Goal: Task Accomplishment & Management: Use online tool/utility

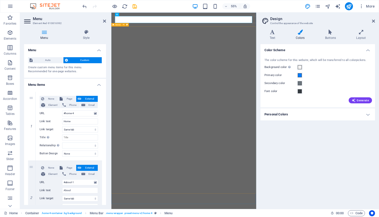
select select
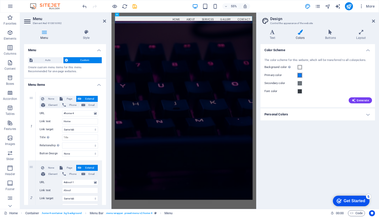
click at [300, 75] on span at bounding box center [300, 75] width 4 height 4
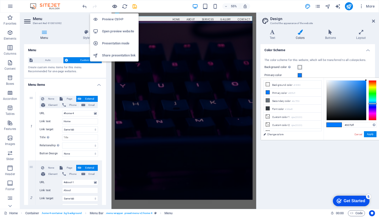
click at [115, 5] on icon "button" at bounding box center [115, 7] width 6 height 6
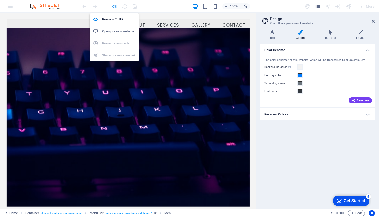
click at [114, 6] on icon "button" at bounding box center [115, 7] width 6 height 6
select select
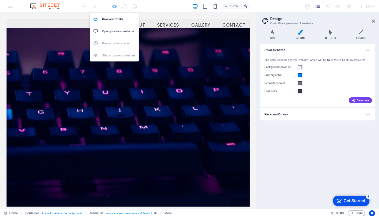
select select
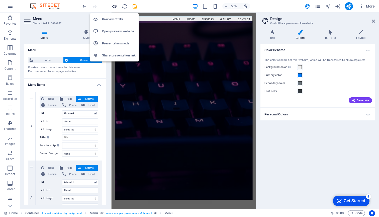
click at [115, 5] on icon "button" at bounding box center [115, 7] width 6 height 6
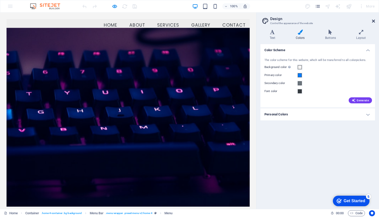
click at [374, 21] on icon at bounding box center [373, 21] width 3 height 4
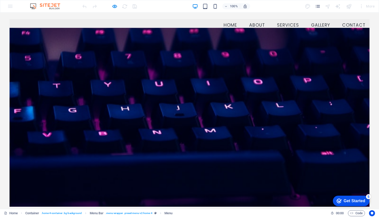
click at [51, 5] on img at bounding box center [48, 6] width 38 height 6
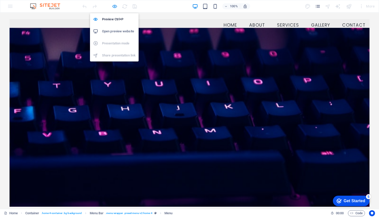
click at [116, 7] on icon "button" at bounding box center [115, 7] width 6 height 6
select select
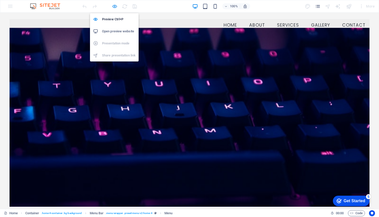
select select
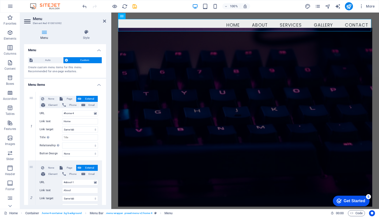
click at [46, 7] on img at bounding box center [48, 6] width 38 height 6
click at [36, 7] on img at bounding box center [48, 6] width 38 height 6
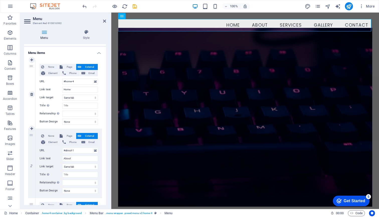
scroll to position [32, 0]
click at [66, 135] on span "Page" at bounding box center [69, 136] width 10 height 6
select select
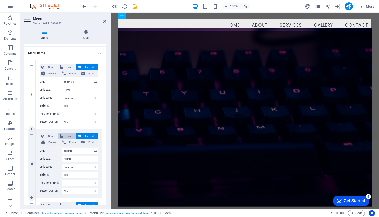
select select
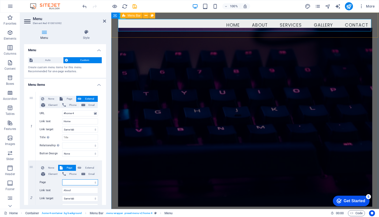
scroll to position [0, 0]
click at [363, 6] on icon "button" at bounding box center [361, 6] width 5 height 5
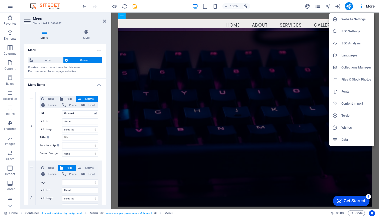
click at [339, 7] on div at bounding box center [189, 108] width 379 height 217
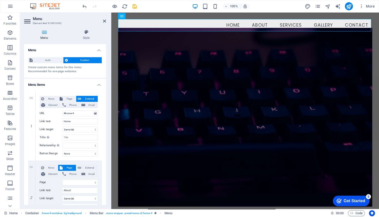
click at [339, 7] on icon "text_generator" at bounding box center [338, 7] width 6 height 6
select select "English"
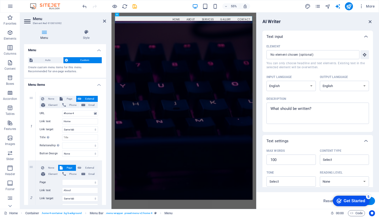
click at [370, 21] on icon "button" at bounding box center [371, 22] width 6 height 6
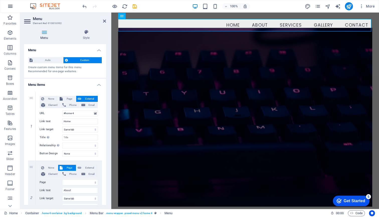
click at [11, 6] on icon "button" at bounding box center [10, 6] width 6 height 6
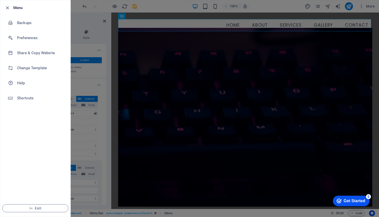
click at [146, 7] on div at bounding box center [189, 108] width 379 height 217
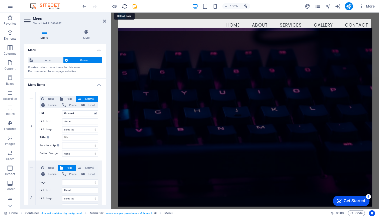
click at [124, 5] on icon "reload" at bounding box center [125, 7] width 6 height 6
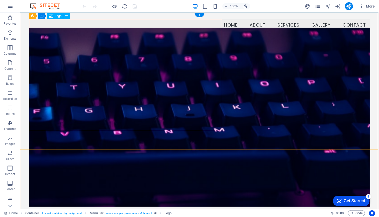
click at [53, 17] on div "Logo" at bounding box center [55, 16] width 17 height 6
click at [68, 16] on icon at bounding box center [66, 15] width 3 height 5
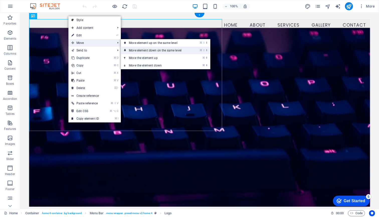
click at [164, 50] on link "⌘ ⇧ ⬇ Move element down on the same level" at bounding box center [156, 51] width 71 height 8
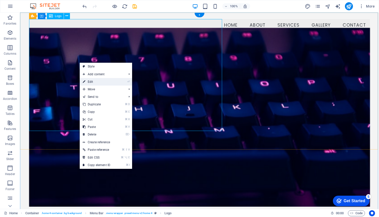
click at [95, 81] on link "⏎ Edit" at bounding box center [97, 82] width 34 height 8
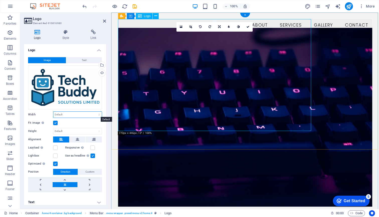
click at [60, 113] on select "Default auto px rem % em vh vw" at bounding box center [77, 115] width 48 height 6
select select "DISABLED_OPTION_VALUE"
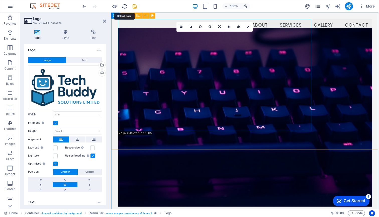
click at [124, 6] on icon "reload" at bounding box center [125, 7] width 6 height 6
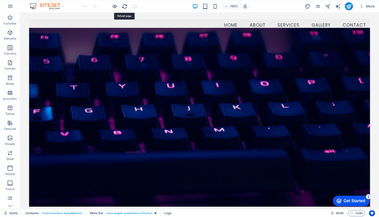
click at [124, 6] on icon "reload" at bounding box center [125, 7] width 6 height 6
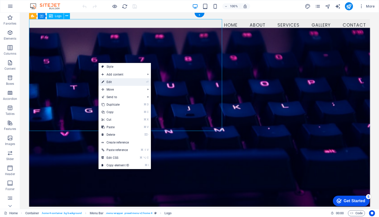
click at [113, 82] on link "⏎ Edit" at bounding box center [116, 82] width 34 height 8
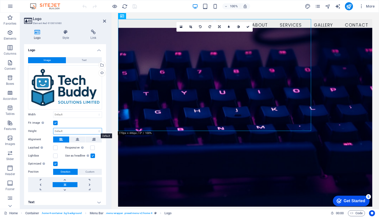
click at [72, 131] on select "Default auto px" at bounding box center [77, 131] width 48 height 6
select select "DISABLED_OPTION_VALUE"
click at [67, 113] on select "Default auto px rem % em vh vw" at bounding box center [77, 115] width 48 height 6
select select "px"
click at [62, 113] on input "770" at bounding box center [77, 115] width 48 height 6
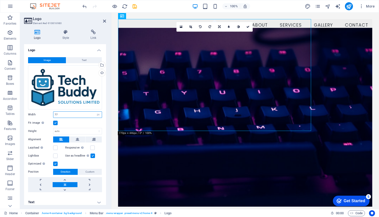
type input "7"
click at [61, 116] on input "450" at bounding box center [77, 115] width 48 height 6
type input "250"
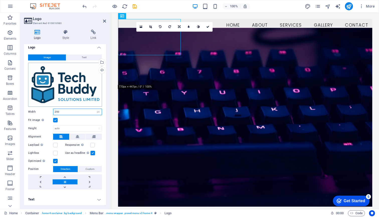
scroll to position [3, 0]
click at [69, 33] on icon at bounding box center [66, 32] width 26 height 5
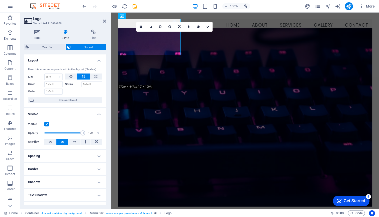
click at [47, 124] on label at bounding box center [46, 124] width 5 height 5
click at [0, 0] on input "Visible" at bounding box center [0, 0] width 0 height 0
click at [47, 124] on label at bounding box center [46, 124] width 5 height 5
click at [0, 0] on input "Visible" at bounding box center [0, 0] width 0 height 0
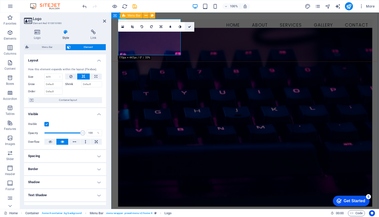
click at [190, 27] on icon at bounding box center [189, 26] width 3 height 3
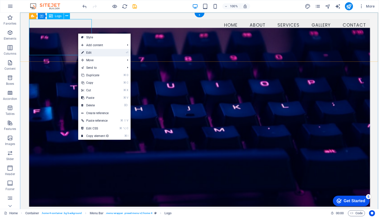
click at [95, 51] on link "⏎ Edit" at bounding box center [95, 53] width 34 height 8
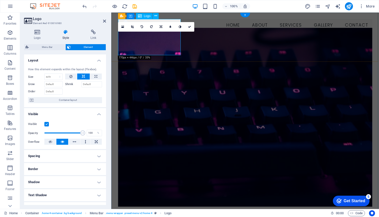
scroll to position [0, 0]
click at [190, 24] on link at bounding box center [190, 27] width 10 height 10
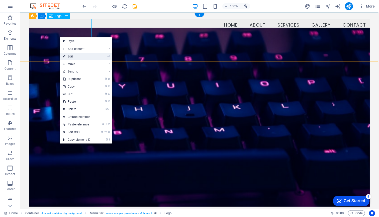
click at [71, 56] on link "⏎ Edit" at bounding box center [77, 57] width 34 height 8
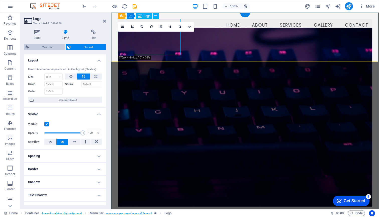
click at [49, 46] on span "Menu Bar" at bounding box center [47, 47] width 34 height 6
select select "vw"
select select "rem"
select select "vw"
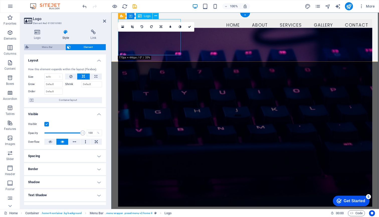
select select "rem"
select select "preset-menu-v2-home-4"
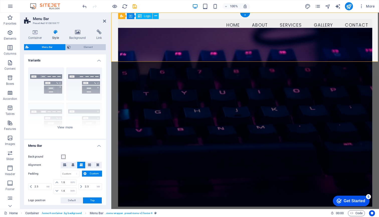
click at [82, 46] on span "Element" at bounding box center [88, 47] width 32 height 6
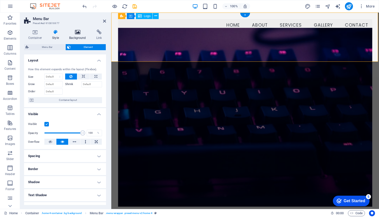
click at [77, 33] on icon at bounding box center [77, 32] width 25 height 5
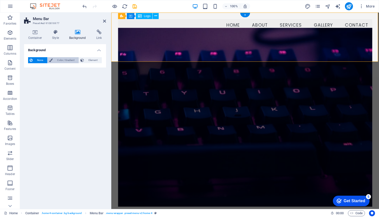
click at [64, 59] on span "Color / Gradient" at bounding box center [65, 60] width 23 height 6
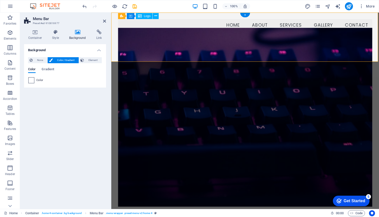
click at [31, 80] on span at bounding box center [32, 80] width 6 height 6
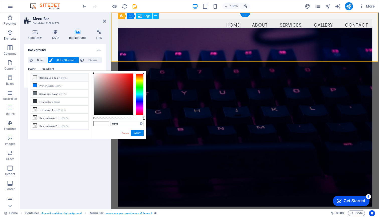
click at [36, 77] on icon at bounding box center [35, 77] width 4 height 4
drag, startPoint x: 144, startPoint y: 117, endPoint x: 132, endPoint y: 119, distance: 12.1
click at [132, 119] on div at bounding box center [132, 118] width 2 height 4
click at [138, 133] on button "Apply" at bounding box center [137, 133] width 13 height 6
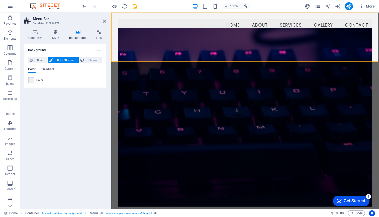
click at [69, 60] on span "Color / Gradient" at bounding box center [65, 60] width 23 height 6
click at [32, 80] on span at bounding box center [32, 80] width 6 height 6
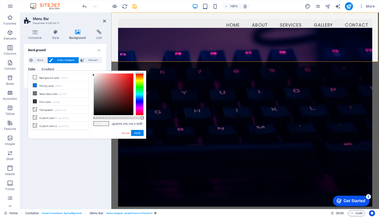
type input "rgba(244, 244, 244, 0.965)"
drag, startPoint x: 131, startPoint y: 118, endPoint x: 142, endPoint y: 120, distance: 11.0
click at [142, 120] on div "rgba(244, 244, 244, 0.965) Supported formats #0852ed rgb(8, 82, 237) rgba(8, 82…" at bounding box center [118, 141] width 55 height 141
click at [138, 131] on button "Apply" at bounding box center [137, 133] width 13 height 6
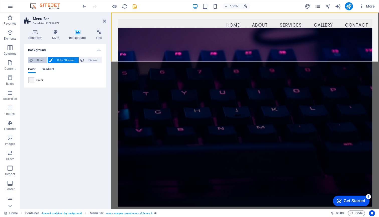
click at [40, 60] on span "None" at bounding box center [40, 60] width 12 height 6
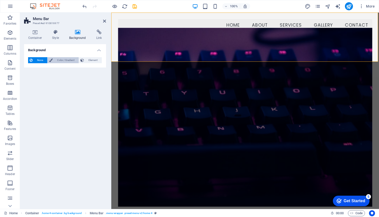
click at [63, 60] on span "Color / Gradient" at bounding box center [65, 60] width 23 height 6
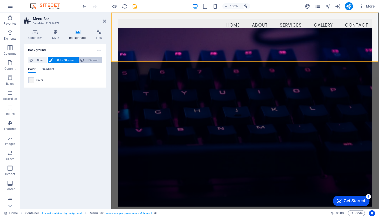
click at [90, 59] on span "Element" at bounding box center [93, 60] width 15 height 6
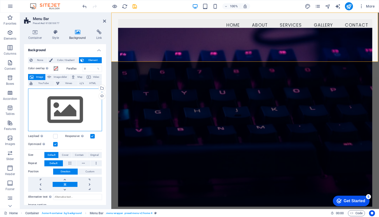
click at [82, 119] on div "Drag files here, click to choose files or select files from Files or our free s…" at bounding box center [65, 110] width 74 height 43
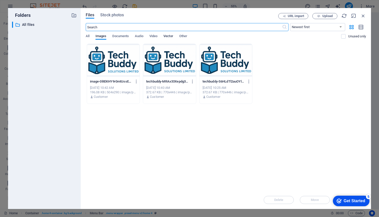
click at [171, 37] on span "Vector" at bounding box center [168, 36] width 10 height 7
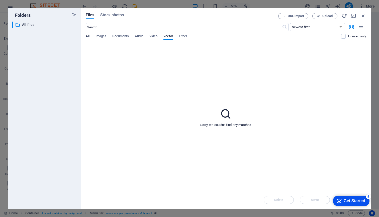
click at [87, 37] on span "All" at bounding box center [88, 36] width 4 height 7
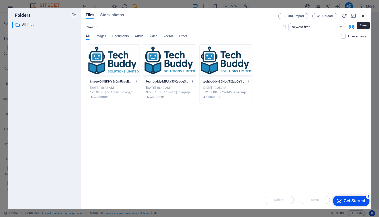
click at [363, 16] on icon "button" at bounding box center [364, 16] width 6 height 6
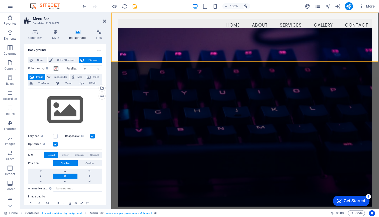
click at [104, 21] on icon at bounding box center [104, 21] width 3 height 4
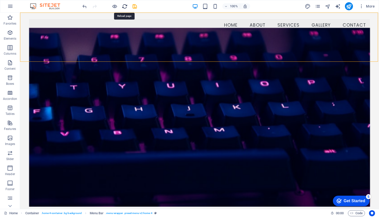
click at [124, 7] on icon "reload" at bounding box center [125, 7] width 6 height 6
click at [125, 6] on icon "reload" at bounding box center [125, 7] width 6 height 6
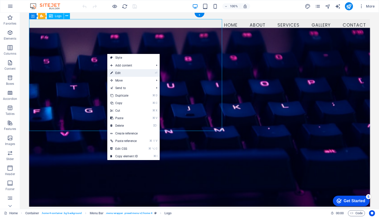
click at [125, 72] on link "⏎ Edit" at bounding box center [124, 73] width 34 height 8
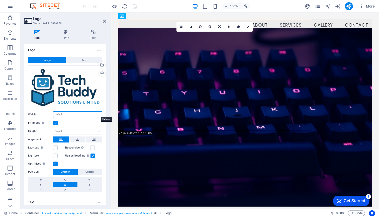
select select "px"
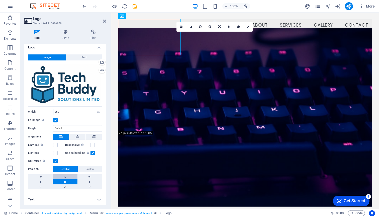
scroll to position [3, 0]
type input "250"
click at [55, 153] on label at bounding box center [55, 153] width 5 height 5
click at [0, 0] on input "Lightbox" at bounding box center [0, 0] width 0 height 0
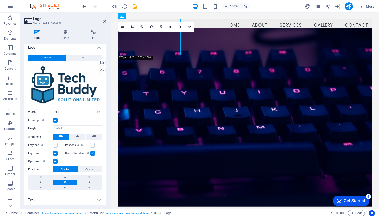
click at [55, 153] on label at bounding box center [55, 153] width 5 height 5
click at [0, 0] on input "Lightbox" at bounding box center [0, 0] width 0 height 0
click at [56, 160] on label at bounding box center [55, 161] width 5 height 5
click at [0, 0] on input "Optimized Images are compressed to improve page speed." at bounding box center [0, 0] width 0 height 0
click at [56, 160] on label at bounding box center [55, 161] width 5 height 5
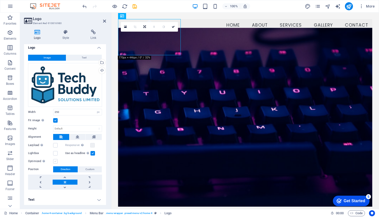
click at [0, 0] on input "Optimized Images are compressed to improve page speed." at bounding box center [0, 0] width 0 height 0
click at [65, 33] on icon at bounding box center [66, 32] width 26 height 5
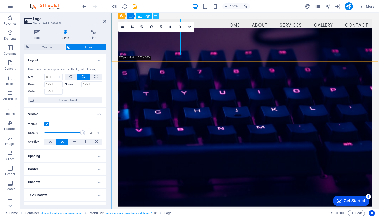
click at [156, 16] on icon at bounding box center [155, 15] width 3 height 5
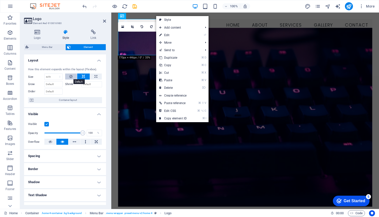
click at [69, 76] on icon at bounding box center [70, 76] width 3 height 6
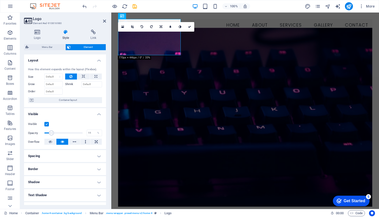
drag, startPoint x: 80, startPoint y: 132, endPoint x: 48, endPoint y: 132, distance: 32.4
click at [49, 132] on span at bounding box center [51, 132] width 5 height 5
type input "100"
drag, startPoint x: 48, startPoint y: 132, endPoint x: 85, endPoint y: 133, distance: 36.9
click at [85, 133] on div "Opacity 100 %" at bounding box center [65, 133] width 74 height 8
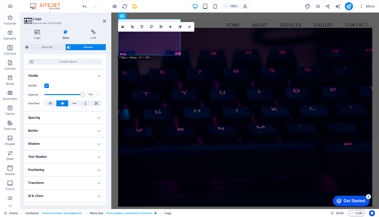
scroll to position [39, 0]
click at [98, 181] on h4 "Transform" at bounding box center [65, 182] width 82 height 12
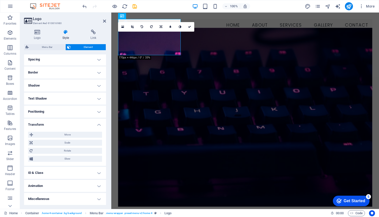
scroll to position [96, 0]
click at [9, 137] on icon "button" at bounding box center [10, 138] width 6 height 6
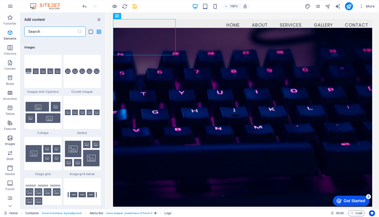
scroll to position [2543, 0]
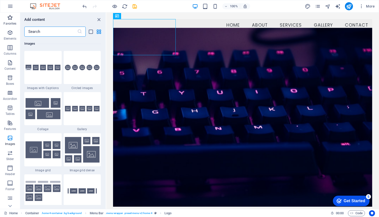
click at [10, 19] on icon "button" at bounding box center [10, 18] width 6 height 6
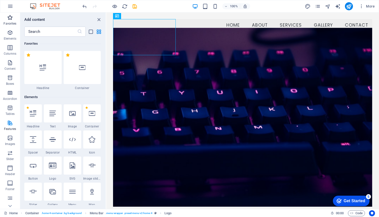
scroll to position [0, 0]
click at [11, 34] on icon "button" at bounding box center [10, 33] width 6 height 6
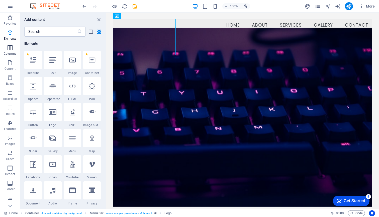
click at [9, 47] on icon "button" at bounding box center [10, 48] width 6 height 6
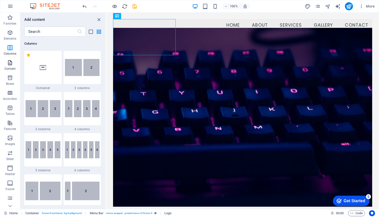
click at [11, 64] on icon "button" at bounding box center [10, 63] width 6 height 6
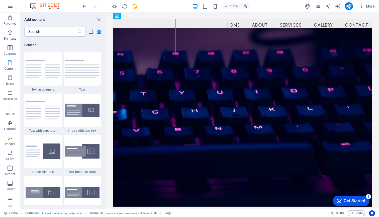
scroll to position [877, 0]
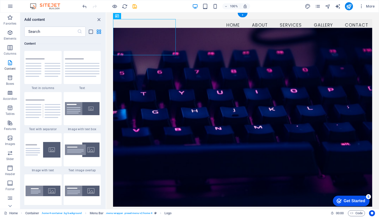
click at [346, 202] on div "Get Started" at bounding box center [355, 201] width 22 height 5
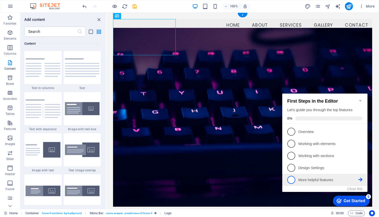
click at [293, 180] on span "5" at bounding box center [291, 180] width 8 height 8
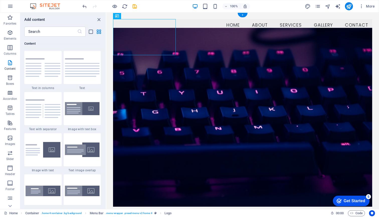
click at [351, 202] on div "Get Started" at bounding box center [355, 201] width 22 height 5
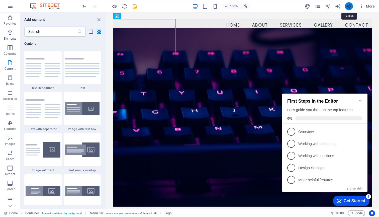
click at [349, 6] on icon "publish" at bounding box center [349, 7] width 6 height 6
select select
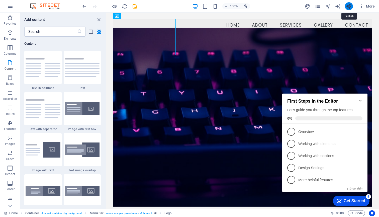
select select
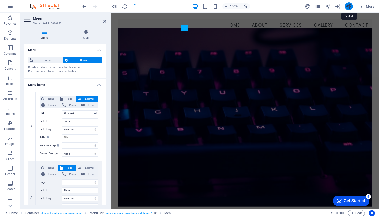
select select
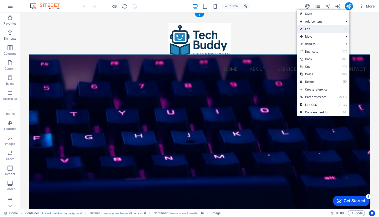
click at [312, 29] on link "⏎ Edit" at bounding box center [314, 29] width 34 height 8
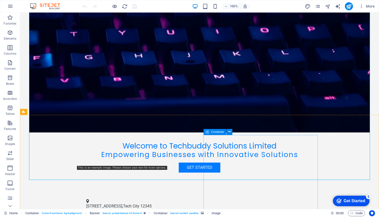
scroll to position [107, 0]
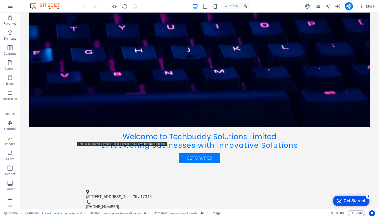
click at [119, 204] on span "+1-234-567-8900" at bounding box center [102, 206] width 33 height 5
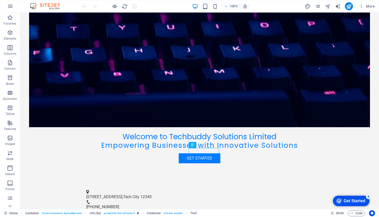
click at [119, 204] on span "+1-234-567-8900" at bounding box center [102, 206] width 33 height 5
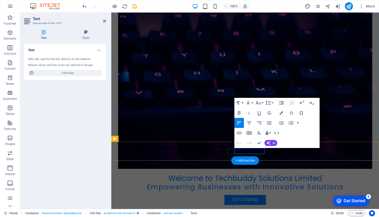
click at [374, 217] on div "Welcome to Techbuddy Solutions Limited Empowering Businesses with Innovative So…" at bounding box center [245, 100] width 268 height 250
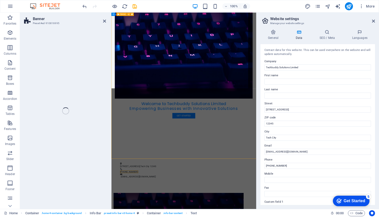
click at [374, 217] on div "Welcome to Techbuddy Solutions Limited Empowering Businesses with Innovative So…" at bounding box center [243, 126] width 264 height 303
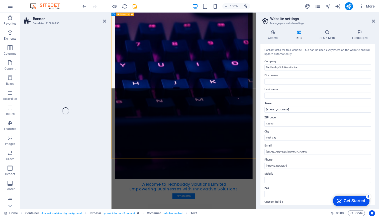
select select "vh"
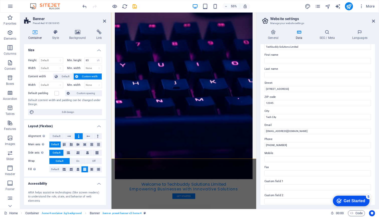
scroll to position [21, 0]
click at [288, 144] on input "+1-234-567-8900" at bounding box center [318, 145] width 107 height 6
click at [279, 144] on input "+1-234-706792-5471" at bounding box center [318, 145] width 107 height 6
type input "+1-234-706-792-5471"
click at [301, 130] on input "info@techbuddysolutions.com" at bounding box center [318, 131] width 107 height 6
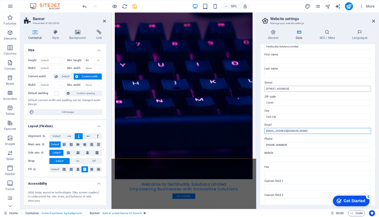
type input "[EMAIL_ADDRESS][DOMAIN_NAME]"
click at [285, 88] on input "123 Tech Street" at bounding box center [318, 89] width 107 height 6
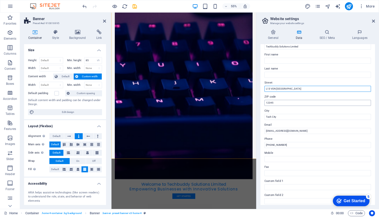
type input "L13 VON [GEOGRAPHIC_DATA]"
click at [282, 103] on input "12345" at bounding box center [318, 103] width 107 height 6
type input "900107"
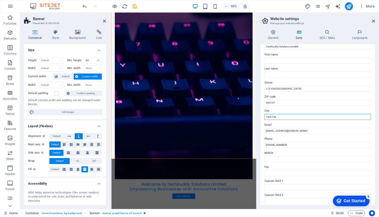
click at [278, 117] on input "Tech City" at bounding box center [318, 117] width 107 height 6
type input "Lugbe"
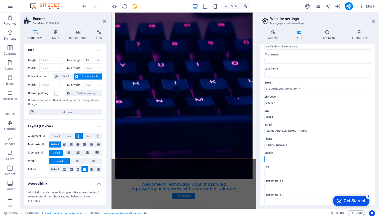
click at [273, 158] on input "Mobile" at bounding box center [318, 159] width 107 height 6
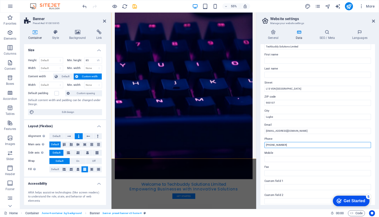
click at [270, 145] on input "+1-234-706-792-5471" at bounding box center [318, 145] width 107 height 6
drag, startPoint x: 296, startPoint y: 146, endPoint x: 265, endPoint y: 144, distance: 30.9
click at [265, 144] on input "[PHONE_NUMBER]" at bounding box center [318, 145] width 107 height 6
type input "[PHONE_NUMBER]"
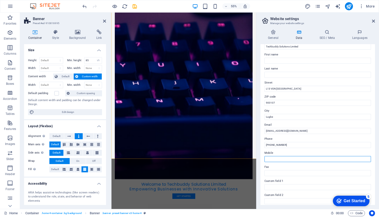
click at [271, 158] on input "Mobile" at bounding box center [318, 159] width 107 height 6
paste input "[PHONE_NUMBER]"
type input "[PHONE_NUMBER]"
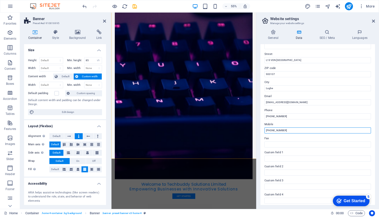
scroll to position [44, 0]
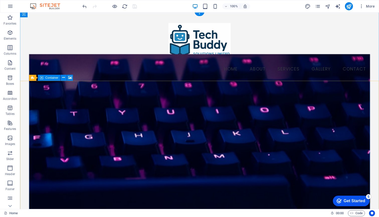
scroll to position [11, 0]
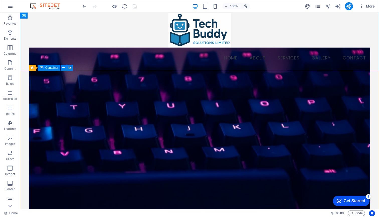
click at [278, 91] on figure at bounding box center [199, 137] width 341 height 179
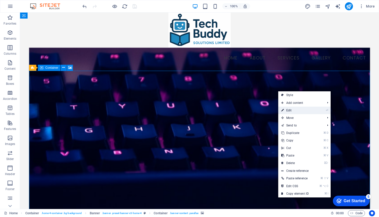
click at [289, 110] on link "⏎ Edit" at bounding box center [295, 111] width 34 height 8
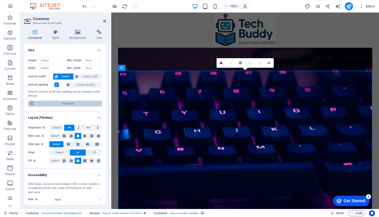
click at [64, 102] on span "Edit design" at bounding box center [68, 104] width 65 height 6
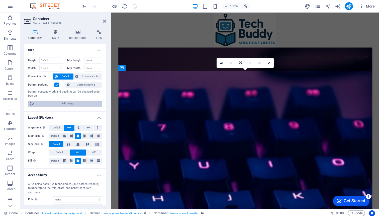
select select "px"
select select "200"
select select "px"
select select "rem"
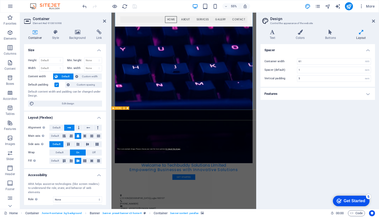
scroll to position [5, 0]
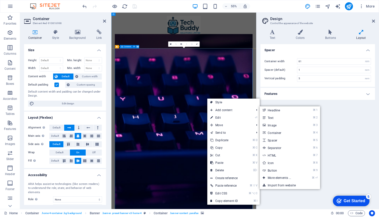
click at [293, 131] on figure at bounding box center [243, 214] width 250 height 325
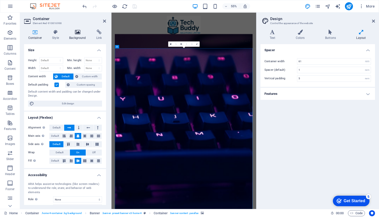
click at [75, 33] on icon at bounding box center [77, 32] width 25 height 5
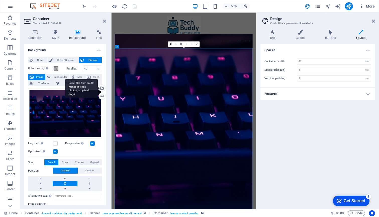
click at [101, 88] on div "Select files from the file manager, stock photos, or upload file(s)" at bounding box center [102, 89] width 8 height 8
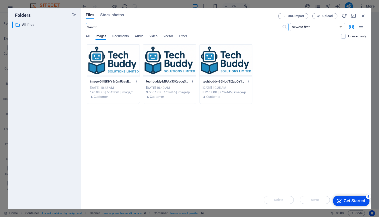
click at [217, 64] on div at bounding box center [226, 60] width 53 height 33
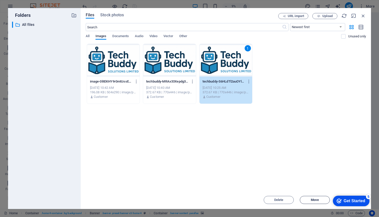
click at [313, 199] on span "Move" at bounding box center [315, 199] width 8 height 3
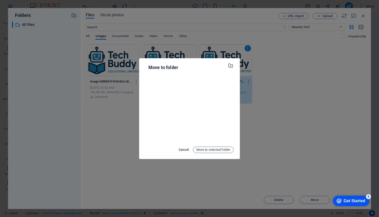
click at [183, 148] on span "Cancel" at bounding box center [184, 150] width 10 height 6
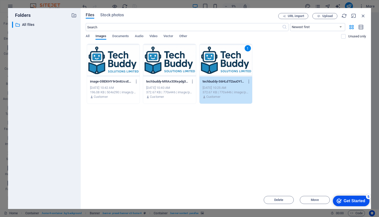
click at [130, 69] on div at bounding box center [113, 60] width 53 height 33
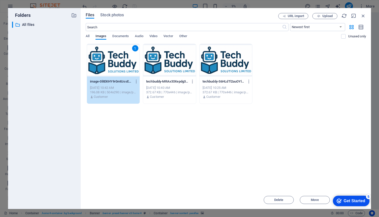
click at [130, 69] on div "1" at bounding box center [113, 60] width 53 height 33
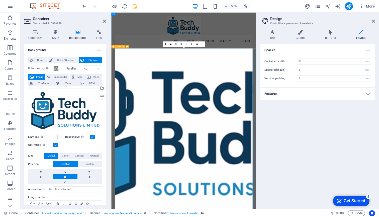
click at [39, 68] on label "Color overlay Places an overlay over the background to colorize it" at bounding box center [40, 68] width 25 height 6
click at [53, 68] on button "Color overlay Places an overlay over the background to colorize it" at bounding box center [56, 69] width 6 height 6
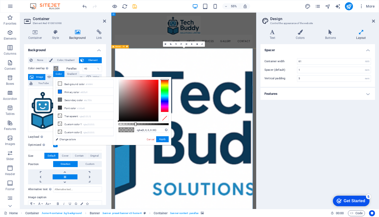
click at [57, 67] on span at bounding box center [56, 68] width 4 height 4
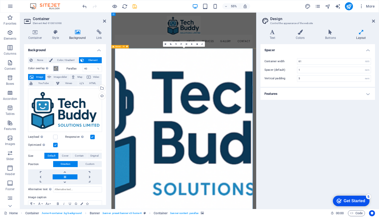
click at [57, 67] on span at bounding box center [56, 68] width 4 height 4
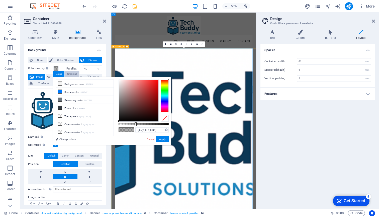
click at [72, 73] on div "Gradient" at bounding box center [72, 74] width 15 height 6
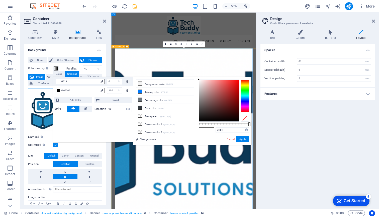
click at [42, 94] on div "Drag files here, click to choose files or select files from Files or our free s…" at bounding box center [65, 111] width 74 height 44
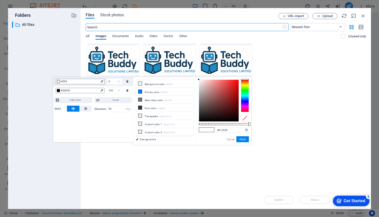
click at [217, 105] on div at bounding box center [219, 101] width 40 height 42
click at [221, 93] on div at bounding box center [219, 101] width 40 height 42
type input "#682323"
click at [225, 104] on div at bounding box center [219, 101] width 40 height 42
click at [240, 140] on button "Apply" at bounding box center [242, 139] width 13 height 6
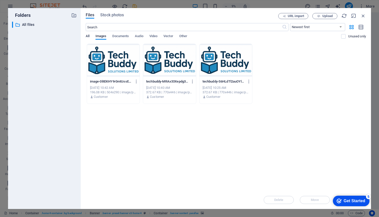
click at [88, 36] on span "All" at bounding box center [88, 36] width 4 height 7
click at [362, 17] on icon "button" at bounding box center [364, 16] width 6 height 6
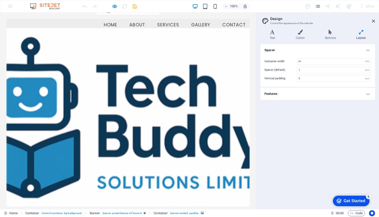
scroll to position [43, 0]
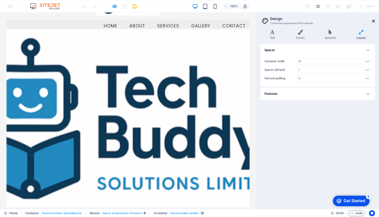
click at [373, 21] on icon at bounding box center [373, 21] width 3 height 4
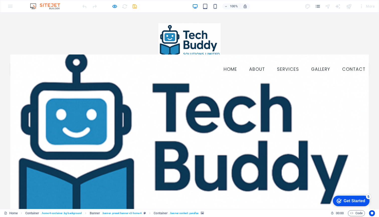
scroll to position [0, 0]
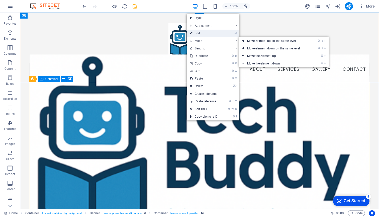
click at [203, 34] on link "⏎ Edit" at bounding box center [204, 34] width 34 height 8
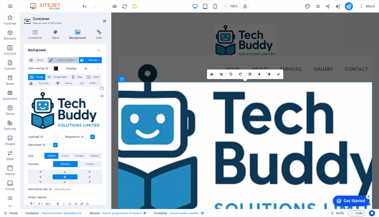
click at [62, 59] on span "Color / Gradient" at bounding box center [65, 60] width 23 height 6
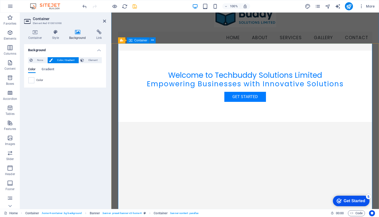
scroll to position [39, 0]
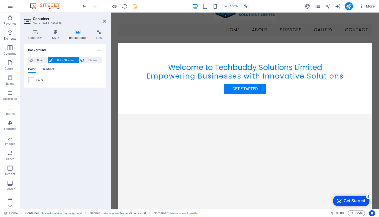
click at [75, 30] on icon at bounding box center [77, 32] width 25 height 5
click at [55, 32] on icon at bounding box center [55, 32] width 15 height 5
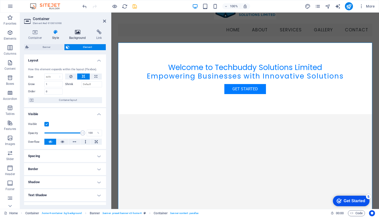
click at [79, 30] on icon at bounding box center [77, 32] width 25 height 5
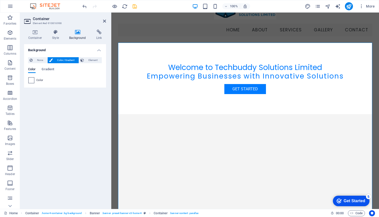
click at [33, 81] on span at bounding box center [32, 80] width 6 height 6
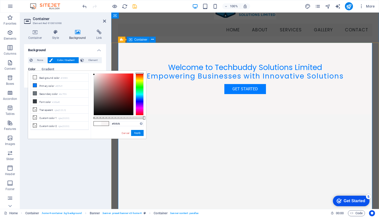
type input "#faf7f7"
drag, startPoint x: 99, startPoint y: 85, endPoint x: 94, endPoint y: 74, distance: 11.6
click at [94, 74] on div at bounding box center [114, 94] width 40 height 42
click at [138, 132] on button "Apply" at bounding box center [137, 133] width 13 height 6
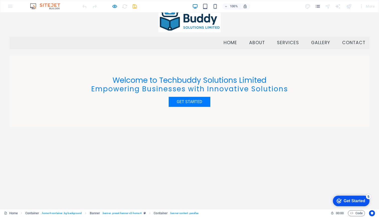
scroll to position [27, 0]
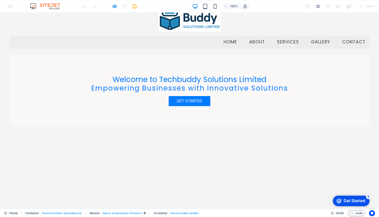
click at [128, 102] on div "Welcome to Techbuddy Solutions Limited Empowering Businesses with Innovative So…" at bounding box center [190, 90] width 360 height 71
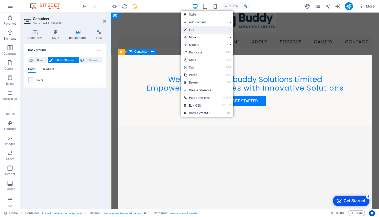
click at [195, 29] on link "⏎ Edit" at bounding box center [198, 30] width 34 height 8
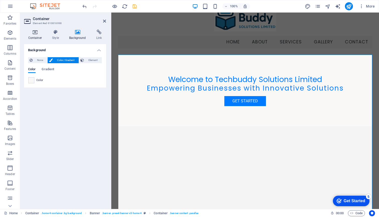
click at [34, 32] on icon at bounding box center [35, 32] width 22 height 5
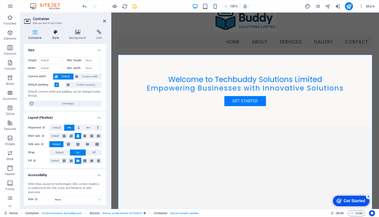
click at [53, 34] on icon at bounding box center [55, 32] width 15 height 5
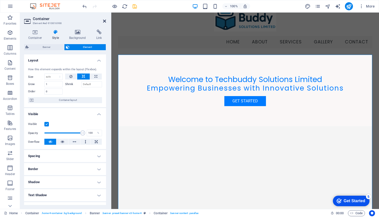
click at [105, 20] on icon at bounding box center [104, 21] width 3 height 4
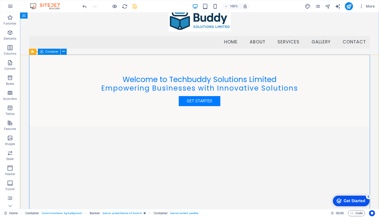
click at [183, 88] on div "Welcome to Techbuddy Solutions Limited Empowering Businesses with Innovative So…" at bounding box center [199, 90] width 341 height 71
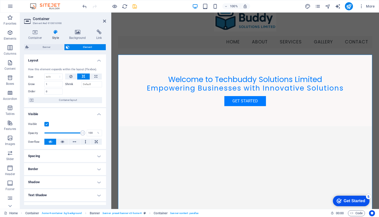
scroll to position [0, 0]
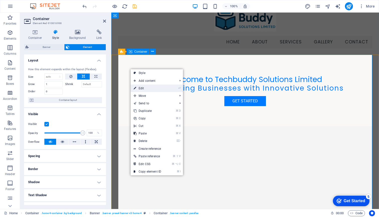
click at [145, 88] on link "⏎ Edit" at bounding box center [148, 89] width 34 height 8
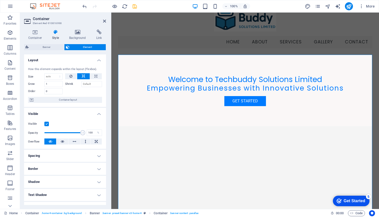
scroll to position [1, 0]
click at [77, 31] on icon at bounding box center [77, 32] width 25 height 5
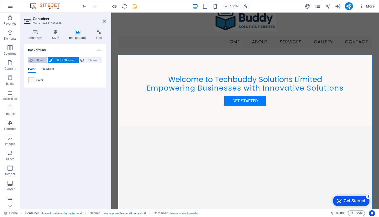
click at [37, 58] on span "None" at bounding box center [40, 60] width 12 height 6
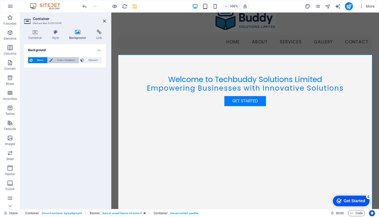
click at [70, 59] on span "Color / Gradient" at bounding box center [65, 60] width 23 height 6
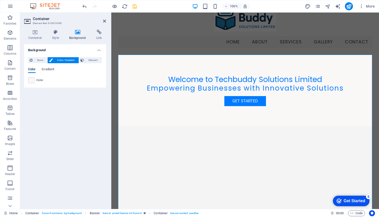
click at [87, 57] on div "None Color / Gradient Element Stretch background to full-width Color overlay Pl…" at bounding box center [65, 70] width 82 height 34
click at [91, 60] on span "Element" at bounding box center [93, 60] width 15 height 6
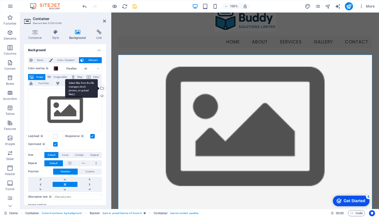
click at [101, 88] on div "Select files from the file manager, stock photos, or upload file(s)" at bounding box center [102, 89] width 8 height 8
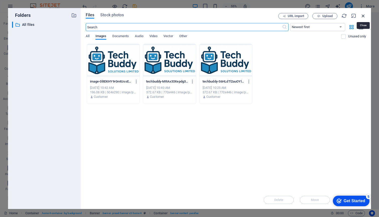
click at [363, 15] on icon "button" at bounding box center [364, 16] width 6 height 6
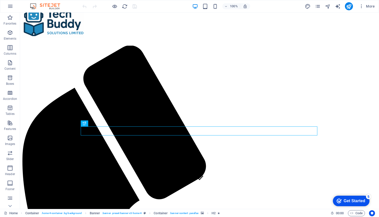
scroll to position [25, 0]
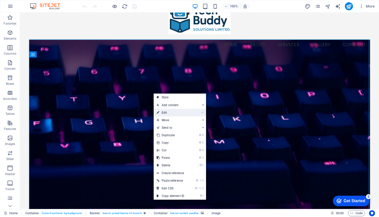
click at [169, 112] on link "⏎ Edit" at bounding box center [171, 113] width 34 height 8
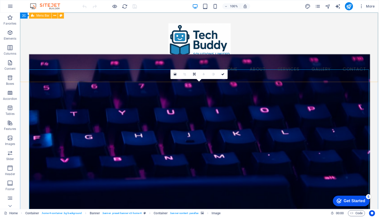
scroll to position [0, 0]
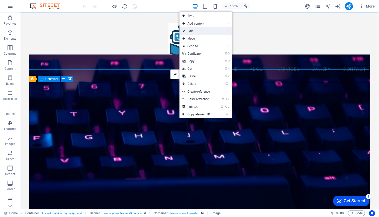
click at [196, 30] on link "⏎ Edit" at bounding box center [197, 31] width 34 height 8
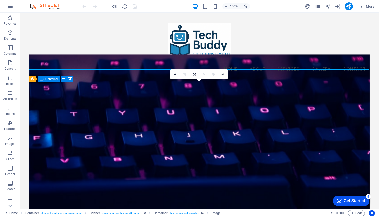
click at [70, 100] on figure at bounding box center [199, 143] width 341 height 179
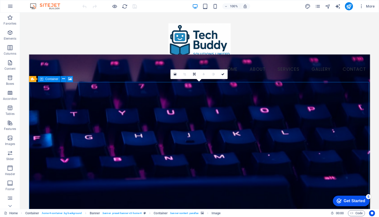
click at [70, 100] on figure at bounding box center [199, 143] width 341 height 179
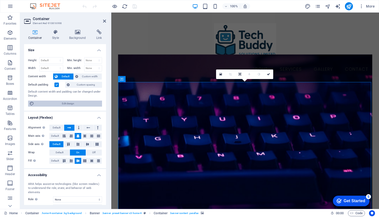
click at [64, 103] on span "Edit design" at bounding box center [68, 104] width 65 height 6
select select "rem"
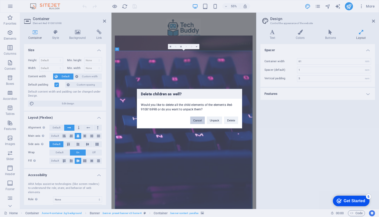
click at [196, 121] on button "Cancel" at bounding box center [197, 120] width 15 height 8
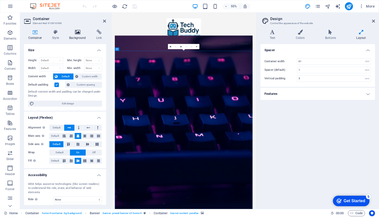
click at [76, 32] on icon at bounding box center [77, 32] width 25 height 5
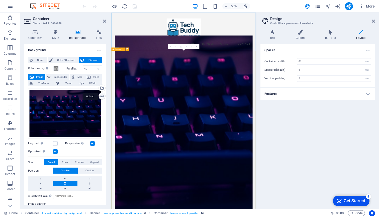
click at [101, 95] on div "Upload" at bounding box center [102, 97] width 8 height 8
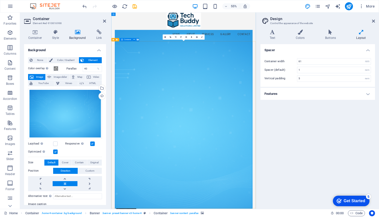
scroll to position [17, 0]
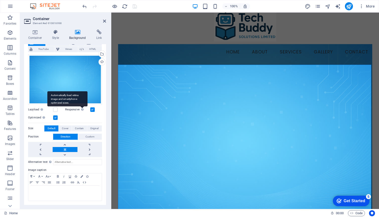
scroll to position [34, 0]
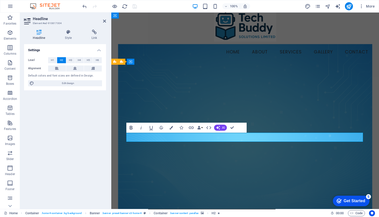
click at [130, 127] on icon "button" at bounding box center [131, 128] width 3 height 4
click at [171, 128] on icon "button" at bounding box center [172, 128] width 4 height 4
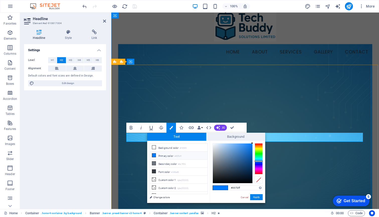
type input "#f8f9fa"
click at [213, 144] on div at bounding box center [233, 163] width 40 height 40
click at [256, 198] on button "Apply" at bounding box center [256, 197] width 13 height 6
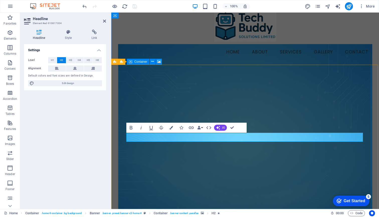
click at [262, 82] on figure at bounding box center [245, 133] width 255 height 179
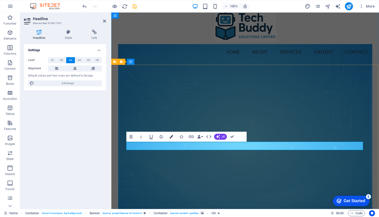
click at [172, 136] on icon "button" at bounding box center [172, 137] width 4 height 4
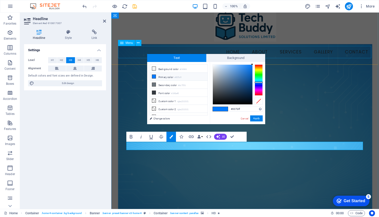
type input "#f8fafb"
click at [213, 65] on div at bounding box center [233, 85] width 40 height 40
click at [255, 118] on button "Apply" at bounding box center [256, 118] width 13 height 6
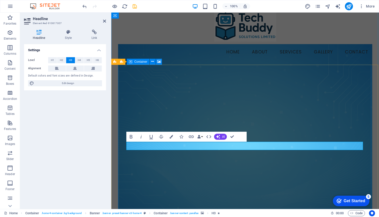
click at [218, 98] on figure at bounding box center [245, 133] width 255 height 179
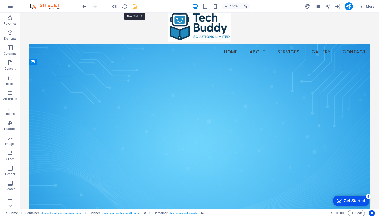
click at [135, 7] on icon "save" at bounding box center [135, 7] width 6 height 6
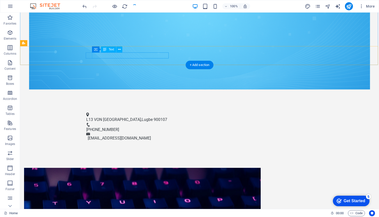
scroll to position [231, 0]
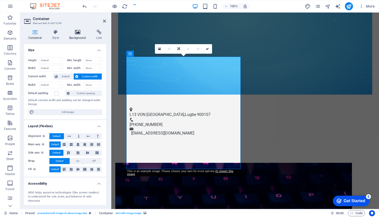
click at [79, 33] on icon at bounding box center [77, 32] width 25 height 5
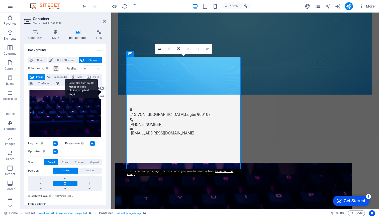
click at [102, 87] on div "Select files from the file manager, stock photos, or upload file(s)" at bounding box center [102, 89] width 8 height 8
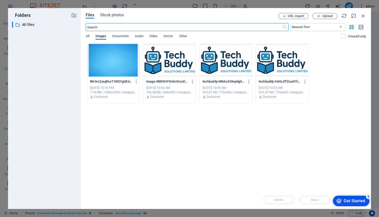
click at [110, 59] on div at bounding box center [113, 60] width 53 height 33
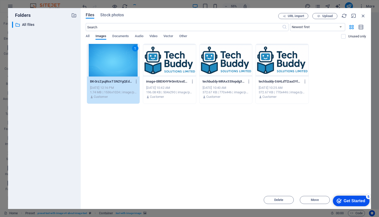
click at [110, 59] on div "1" at bounding box center [113, 60] width 53 height 33
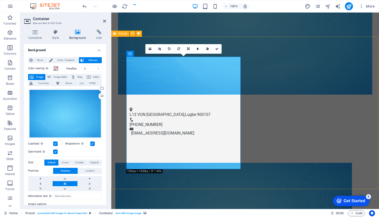
click at [167, 163] on figure at bounding box center [233, 219] width 237 height 112
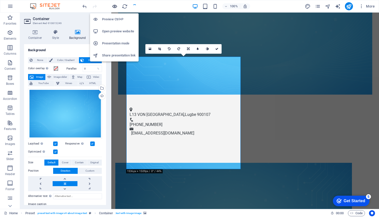
click at [115, 6] on icon "button" at bounding box center [115, 7] width 6 height 6
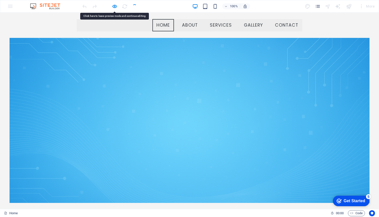
scroll to position [51, 0]
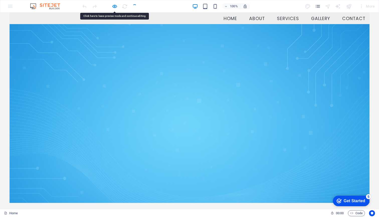
click at [114, 6] on icon "button" at bounding box center [115, 7] width 6 height 6
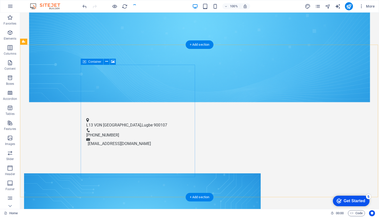
scroll to position [225, 0]
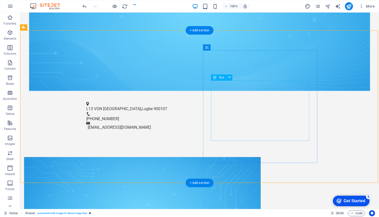
scroll to position [237, 0]
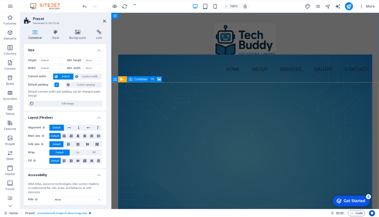
scroll to position [0, 0]
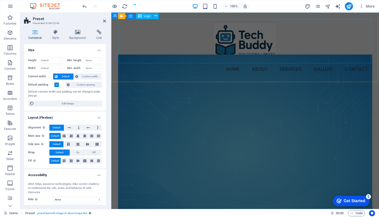
click at [162, 44] on div at bounding box center [245, 41] width 255 height 44
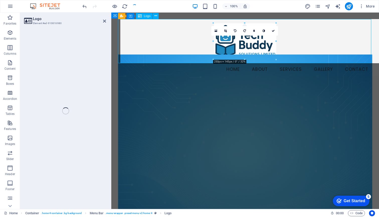
select select "px"
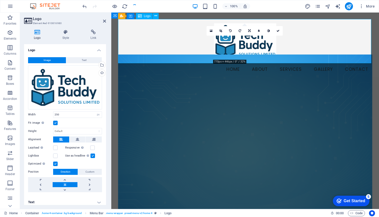
click at [222, 46] on div at bounding box center [245, 41] width 255 height 44
click at [214, 41] on div at bounding box center [245, 41] width 255 height 44
click at [238, 45] on div at bounding box center [245, 41] width 255 height 44
click at [221, 30] on icon at bounding box center [220, 30] width 3 height 3
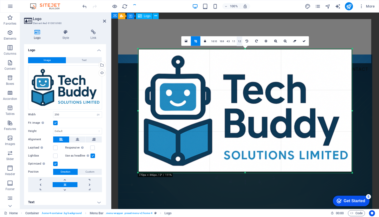
click at [240, 41] on link "1:2" at bounding box center [240, 41] width 6 height 10
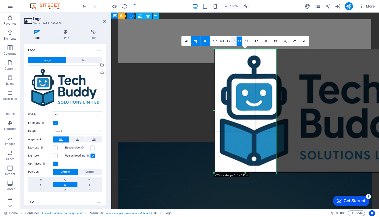
click at [235, 40] on link "1:1" at bounding box center [234, 41] width 6 height 10
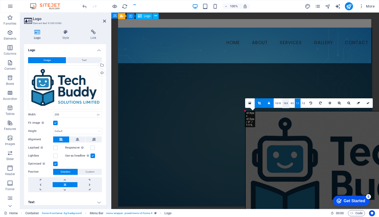
click at [287, 103] on link "16:9" at bounding box center [285, 104] width 7 height 10
click at [250, 104] on icon at bounding box center [250, 103] width 3 height 4
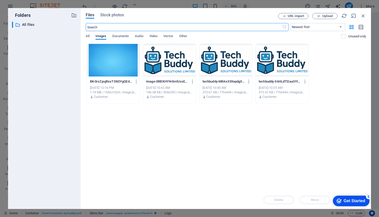
click at [281, 58] on div at bounding box center [282, 60] width 53 height 33
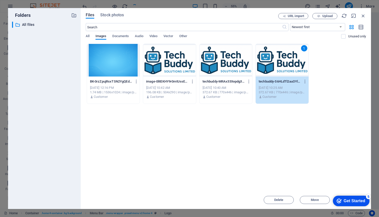
click at [281, 58] on div "1" at bounding box center [282, 60] width 53 height 33
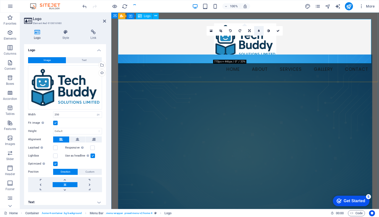
click at [259, 31] on icon at bounding box center [259, 30] width 2 height 3
click at [263, 31] on input "5" at bounding box center [264, 30] width 8 height 9
click at [266, 29] on input "6" at bounding box center [264, 30] width 8 height 9
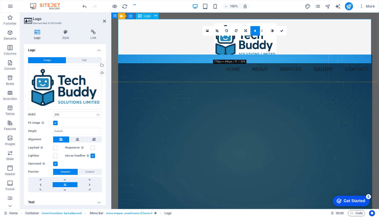
click at [266, 29] on input "6" at bounding box center [264, 30] width 8 height 9
click at [272, 30] on icon at bounding box center [272, 30] width 3 height 3
click at [66, 33] on icon at bounding box center [66, 32] width 26 height 5
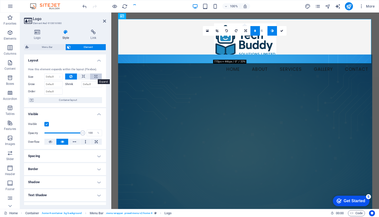
click at [96, 75] on icon at bounding box center [96, 76] width 3 height 6
type input "100"
select select "%"
click at [191, 47] on div at bounding box center [245, 41] width 255 height 44
click at [281, 31] on icon at bounding box center [281, 30] width 3 height 3
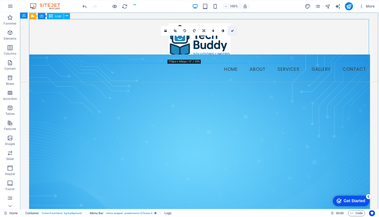
click at [232, 30] on icon at bounding box center [232, 30] width 3 height 3
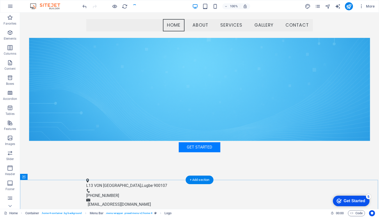
scroll to position [146, 0]
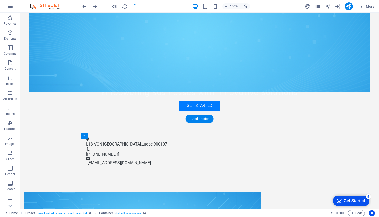
scroll to position [170, 0]
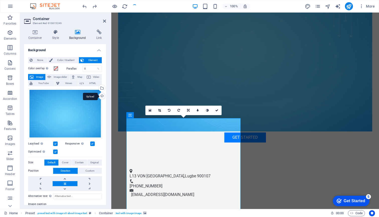
click at [101, 95] on div "Upload" at bounding box center [102, 97] width 8 height 8
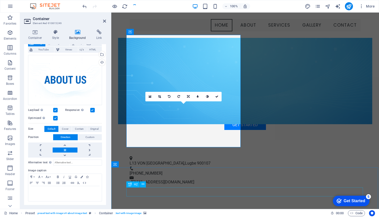
scroll to position [182, 0]
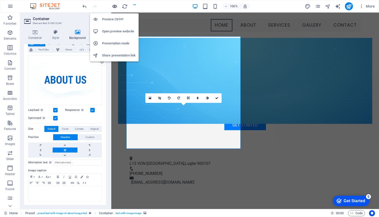
click at [116, 6] on icon "button" at bounding box center [115, 7] width 6 height 6
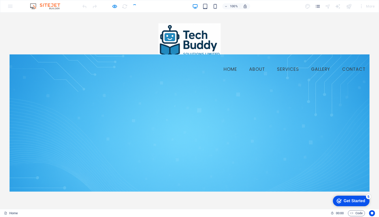
scroll to position [0, 0]
click at [0, 0] on div at bounding box center [0, 0] width 0 height 0
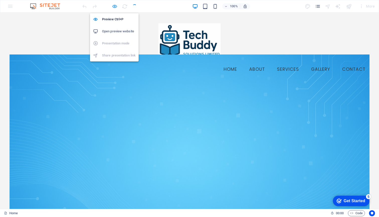
click at [116, 7] on icon "button" at bounding box center [115, 7] width 6 height 6
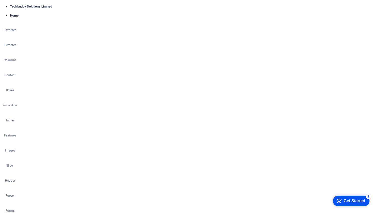
click at [200, 38] on div at bounding box center [199, 41] width 341 height 44
select select "px"
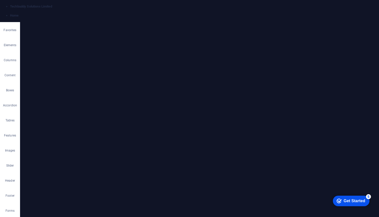
click at [79, 27] on nav "Home About Services Gallery Contact" at bounding box center [199, 25] width 341 height 13
click at [161, 24] on nav "Home About Services Gallery Contact" at bounding box center [199, 25] width 341 height 13
select select
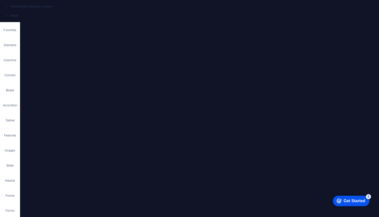
select select
click at [163, 44] on link "⏎ Edit" at bounding box center [167, 45] width 34 height 8
click at [86, 32] on icon at bounding box center [86, 32] width 40 height 5
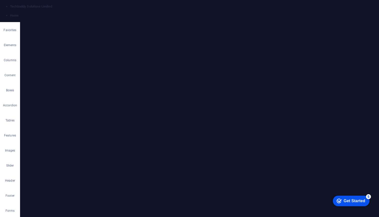
click at [105, 20] on icon at bounding box center [104, 21] width 3 height 4
click at [88, 23] on nav "Home About Services Gallery Contact" at bounding box center [199, 25] width 341 height 13
click at [153, 49] on link "⌘ 3 Image" at bounding box center [161, 50] width 41 height 8
click at [102, 64] on div "Upload" at bounding box center [102, 65] width 8 height 8
click at [63, 106] on select "Default auto px rem % em vh vw" at bounding box center [77, 106] width 48 height 6
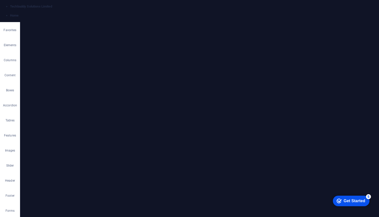
select select "px"
type input "240"
drag, startPoint x: 237, startPoint y: 53, endPoint x: 206, endPoint y: 54, distance: 30.8
click at [206, 54] on figure at bounding box center [245, 52] width 255 height 43
click at [194, 51] on figure at bounding box center [199, 52] width 341 height 43
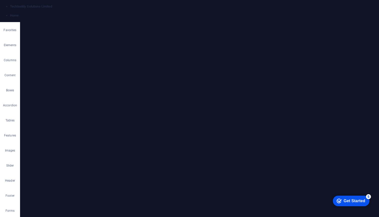
click at [210, 51] on figure at bounding box center [199, 52] width 341 height 43
select select "px"
click at [64, 122] on button at bounding box center [61, 123] width 16 height 6
click at [56, 114] on label at bounding box center [55, 114] width 5 height 5
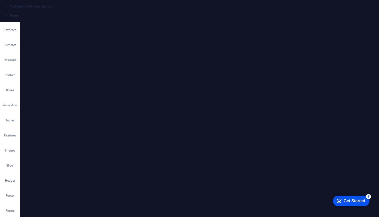
click at [0, 0] on input "Fit image Automatically fit image to a fixed width and height" at bounding box center [0, 0] width 0 height 0
click at [56, 114] on label at bounding box center [55, 114] width 5 height 5
click at [0, 0] on input "Fit image Automatically fit image to a fixed width and height" at bounding box center [0, 0] width 0 height 0
click at [78, 123] on icon at bounding box center [78, 123] width 4 height 6
click at [61, 120] on icon at bounding box center [61, 123] width 4 height 6
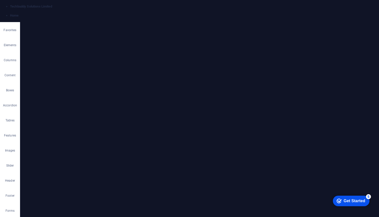
click at [99, 160] on h4 "Text" at bounding box center [65, 160] width 82 height 12
click at [32, 181] on icon "button" at bounding box center [31, 183] width 6 height 4
click at [124, 28] on div "Image" at bounding box center [127, 28] width 18 height 6
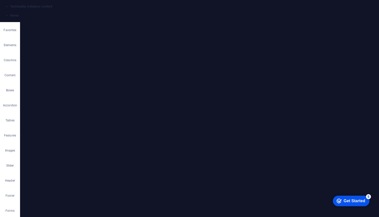
click at [145, 16] on span "Menu" at bounding box center [147, 16] width 8 height 3
click at [200, 47] on figure at bounding box center [199, 52] width 341 height 43
select select "px"
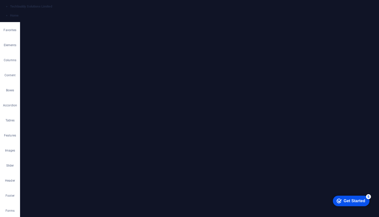
click at [213, 21] on nav "Home About Services Gallery Contact" at bounding box center [199, 25] width 341 height 13
click at [201, 15] on div "+" at bounding box center [200, 15] width 10 height 5
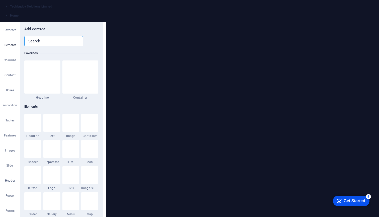
scroll to position [877, 0]
click at [99, 21] on icon "close panel" at bounding box center [99, 20] width 6 height 6
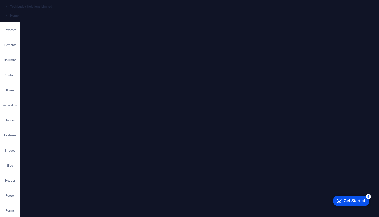
click at [88, 24] on nav "Home About Services Gallery Contact" at bounding box center [199, 25] width 341 height 13
click at [125, 26] on nav "Home About Services Gallery Contact" at bounding box center [245, 25] width 255 height 13
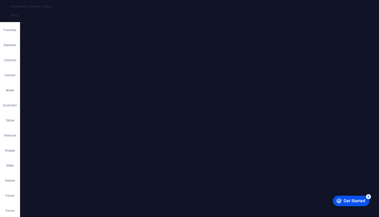
click at [125, 26] on nav "Home About Services Gallery Contact" at bounding box center [245, 25] width 255 height 13
click at [196, 59] on figure at bounding box center [199, 52] width 341 height 43
click at [0, 0] on icon "button" at bounding box center [0, 0] width 0 height 0
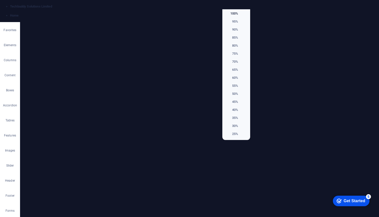
click at [227, 6] on div at bounding box center [189, 108] width 379 height 217
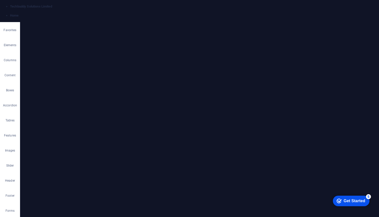
click at [107, 54] on figure at bounding box center [199, 52] width 341 height 43
select select "px"
click at [226, 26] on icon at bounding box center [225, 27] width 3 height 3
click at [213, 74] on span "Move" at bounding box center [226, 75] width 45 height 8
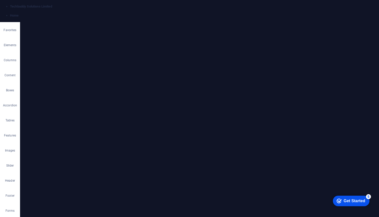
click at [275, 77] on link "⌘ ⇧ ⬆ Move element up on the same level" at bounding box center [291, 75] width 71 height 8
click at [291, 72] on link "⌘ ⇧ ⬇ Move element down on the same level" at bounding box center [312, 73] width 71 height 8
click at [290, 95] on link "⌘ ⬆ Move the element up" at bounding box center [299, 94] width 71 height 8
click at [204, 44] on figure at bounding box center [199, 40] width 341 height 43
drag, startPoint x: 193, startPoint y: 41, endPoint x: 90, endPoint y: 45, distance: 103.7
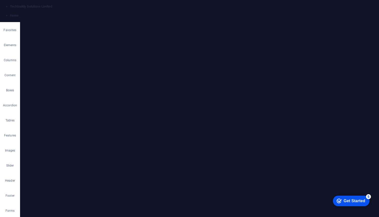
click at [90, 45] on figure at bounding box center [199, 40] width 341 height 43
drag, startPoint x: 195, startPoint y: 39, endPoint x: 41, endPoint y: 36, distance: 154.5
click at [41, 36] on figure at bounding box center [199, 40] width 341 height 43
drag, startPoint x: 201, startPoint y: 36, endPoint x: 306, endPoint y: 43, distance: 105.5
click at [306, 43] on figure at bounding box center [199, 40] width 341 height 43
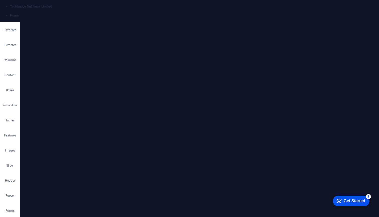
click at [290, 89] on link "⌘ ⬇ Move the element down" at bounding box center [313, 91] width 71 height 8
drag, startPoint x: 204, startPoint y: 45, endPoint x: 56, endPoint y: 49, distance: 147.8
click at [56, 49] on figure at bounding box center [199, 52] width 341 height 43
click at [213, 143] on link "⌘ ⌥ C Edit CSS" at bounding box center [214, 146] width 34 height 8
click at [373, 21] on icon at bounding box center [373, 21] width 3 height 4
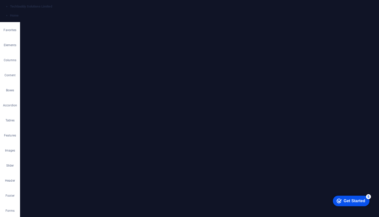
click at [222, 40] on figure at bounding box center [199, 52] width 341 height 43
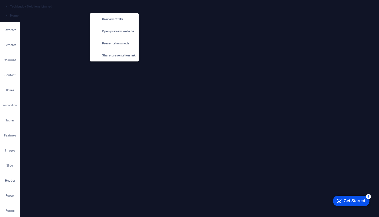
click at [115, 6] on icon "button" at bounding box center [115, 7] width 6 height 6
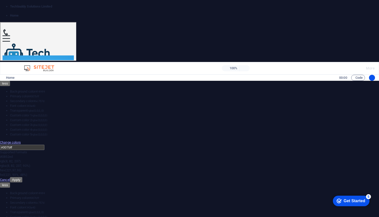
scroll to position [0, 0]
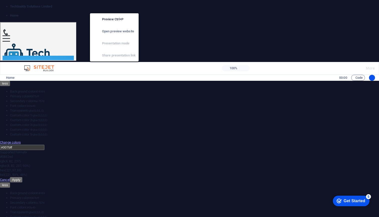
click at [116, 5] on icon "button" at bounding box center [115, 7] width 6 height 6
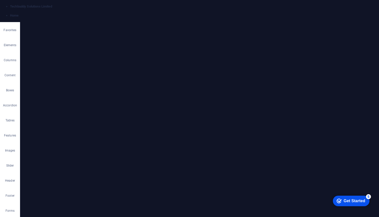
click at [200, 54] on img at bounding box center [200, 52] width 60 height 35
select select "px"
click at [93, 139] on label at bounding box center [93, 139] width 5 height 5
click at [0, 0] on input "Use as headline The image will be wrapped in an H1 headline tag. Useful for giv…" at bounding box center [0, 0] width 0 height 0
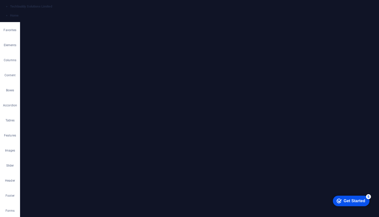
click at [93, 130] on label at bounding box center [92, 131] width 5 height 5
click at [0, 0] on input "Responsive Automatically load retina image and smartphone optimized sizes." at bounding box center [0, 0] width 0 height 0
click at [55, 139] on label at bounding box center [55, 139] width 5 height 5
click at [0, 0] on input "Lightbox" at bounding box center [0, 0] width 0 height 0
click at [55, 139] on label at bounding box center [55, 139] width 5 height 5
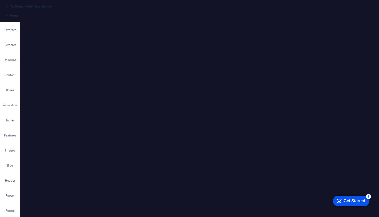
click at [0, 0] on input "Lightbox" at bounding box center [0, 0] width 0 height 0
click at [56, 148] on label at bounding box center [55, 147] width 5 height 5
click at [0, 0] on input "Optimized Images are compressed to improve page speed." at bounding box center [0, 0] width 0 height 0
click at [203, 86] on link "⌘ ⇧ ⬆ Move element up on the same level" at bounding box center [190, 85] width 71 height 8
click at [263, 29] on icon at bounding box center [263, 30] width 3 height 3
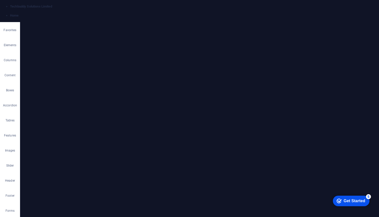
click at [201, 36] on img at bounding box center [200, 40] width 60 height 35
select select "px"
click at [61, 107] on input "240" at bounding box center [77, 106] width 48 height 6
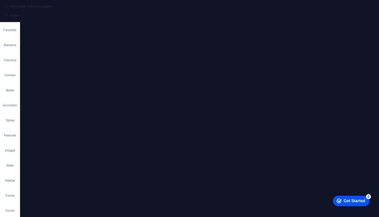
click at [61, 107] on input "240" at bounding box center [77, 106] width 48 height 6
type input "350"
click at [263, 29] on icon at bounding box center [263, 30] width 3 height 3
click at [250, 116] on figure at bounding box center [199, 152] width 341 height 179
